Goal: Use online tool/utility

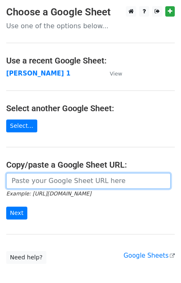
drag, startPoint x: 12, startPoint y: 177, endPoint x: 21, endPoint y: 179, distance: 8.4
click at [13, 178] on input "url" at bounding box center [88, 181] width 164 height 16
paste input "[EMAIL_ADDRESS][DOMAIN_NAME] [EMAIL_ADDRESS][DOMAIN_NAME] [EMAIL_ADDRESS][DOMAI…"
click at [43, 176] on input "url" at bounding box center [88, 181] width 164 height 16
paste input "[URL][DOMAIN_NAME]"
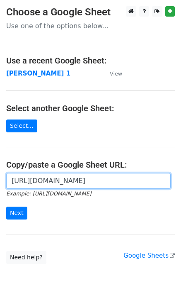
scroll to position [0, 183]
paste input "0"
type input "[URL][DOMAIN_NAME]"
click at [6, 206] on input "Next" at bounding box center [16, 212] width 21 height 13
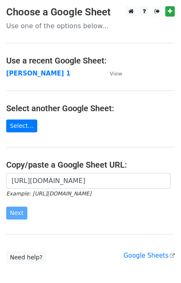
scroll to position [0, 0]
